Goal: Task Accomplishment & Management: Manage account settings

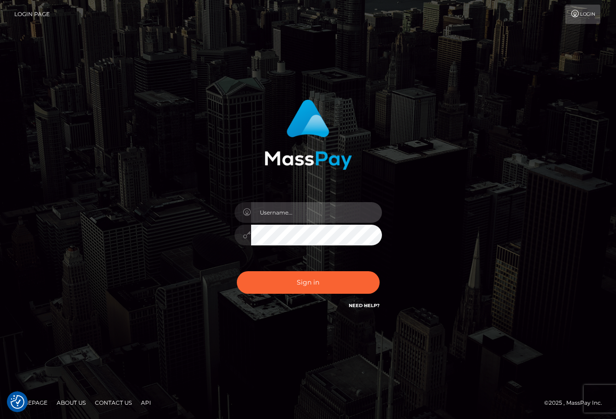
drag, startPoint x: 298, startPoint y: 215, endPoint x: 300, endPoint y: 223, distance: 8.5
click at [298, 215] on input "text" at bounding box center [316, 212] width 131 height 21
type input "ChristianC.xcite"
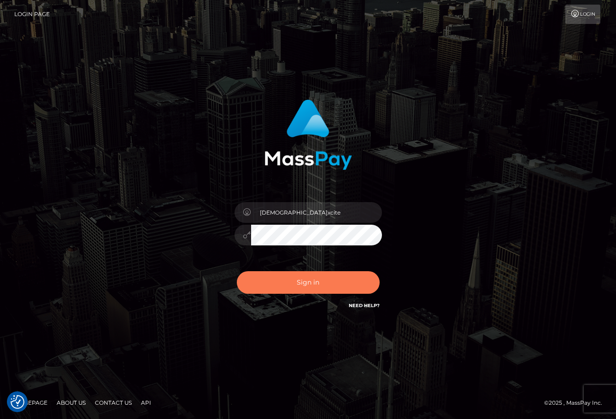
click at [348, 289] on button "Sign in" at bounding box center [308, 282] width 143 height 23
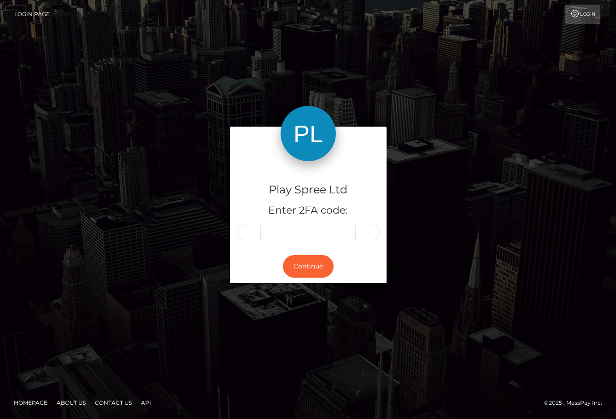
type input "3"
click at [253, 234] on input "3" at bounding box center [249, 233] width 24 height 16
type input "1"
type input "3"
type input "5"
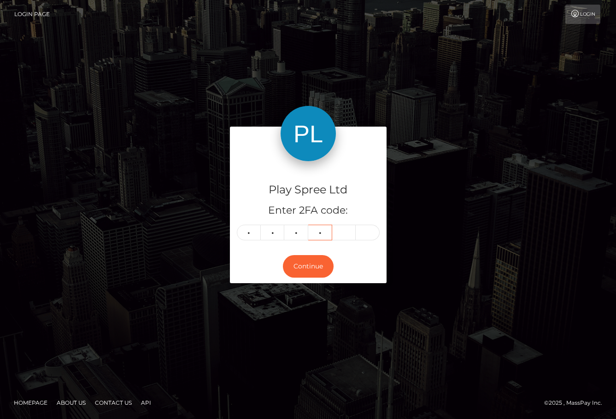
type input "9"
type input "1"
type input "9"
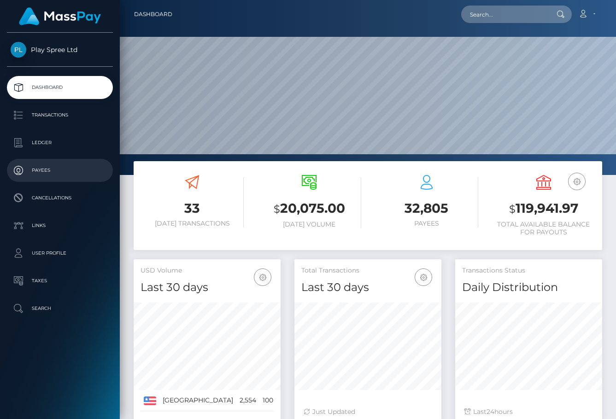
scroll to position [164, 147]
click at [551, 210] on h3 "$ 119,941.97" at bounding box center [543, 208] width 103 height 19
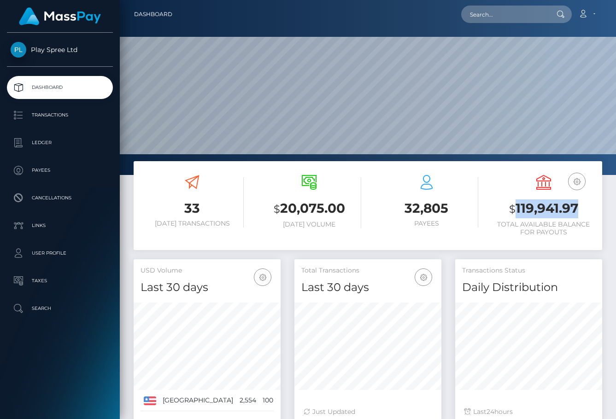
click at [551, 210] on h3 "$ 119,941.97" at bounding box center [543, 208] width 103 height 19
copy h3 "119,941.97"
